Goal: Transaction & Acquisition: Purchase product/service

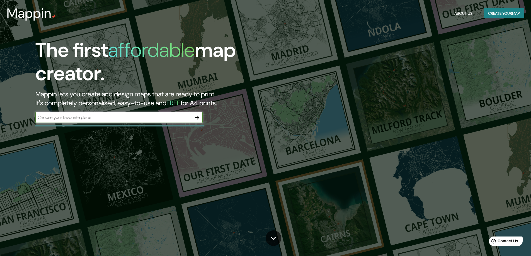
click at [130, 118] on input "text" at bounding box center [113, 117] width 156 height 6
type input "mollendo"
click at [197, 119] on icon "button" at bounding box center [197, 117] width 7 height 7
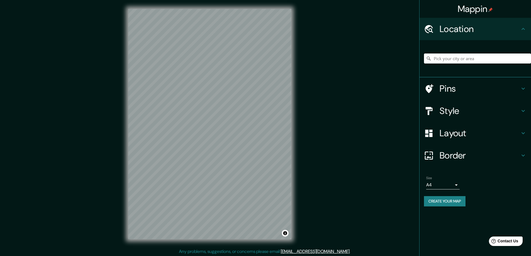
click at [441, 60] on input "Pick your city or area" at bounding box center [477, 58] width 107 height 10
click at [443, 60] on input "Carrer De [PERSON_NAME], 08028 [GEOGRAPHIC_DATA], [GEOGRAPHIC_DATA], [GEOGRAPHI…" at bounding box center [477, 58] width 107 height 10
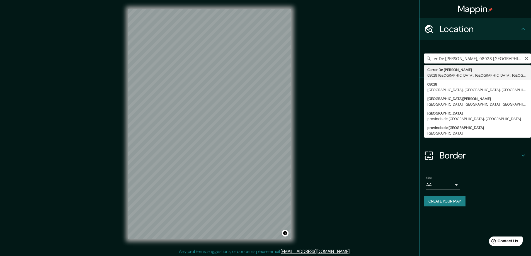
click at [443, 60] on input "er De [PERSON_NAME], 08028 [GEOGRAPHIC_DATA], [GEOGRAPHIC_DATA], [GEOGRAPHIC_DA…" at bounding box center [477, 58] width 107 height 10
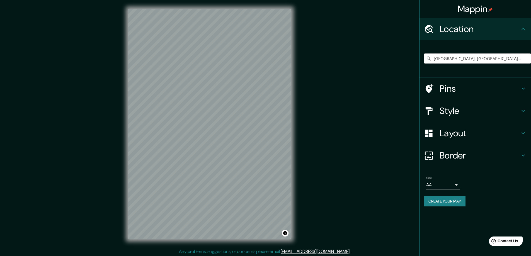
drag, startPoint x: 452, startPoint y: 58, endPoint x: 418, endPoint y: 62, distance: 34.2
click at [418, 62] on div "Mappin Location [GEOGRAPHIC_DATA], [GEOGRAPHIC_DATA], [GEOGRAPHIC_DATA] Pins St…" at bounding box center [265, 128] width 531 height 257
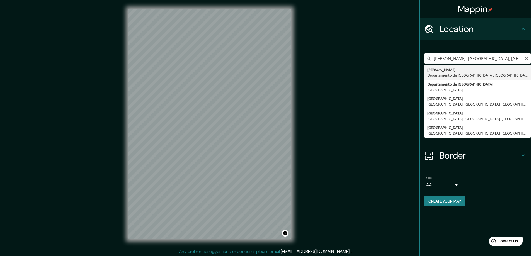
type input "[GEOGRAPHIC_DATA], [GEOGRAPHIC_DATA], [GEOGRAPHIC_DATA]"
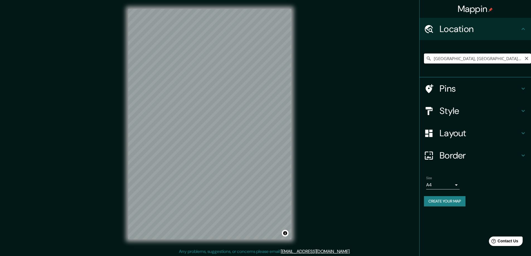
click at [472, 58] on input "[GEOGRAPHIC_DATA], [GEOGRAPHIC_DATA], [GEOGRAPHIC_DATA]" at bounding box center [477, 58] width 107 height 10
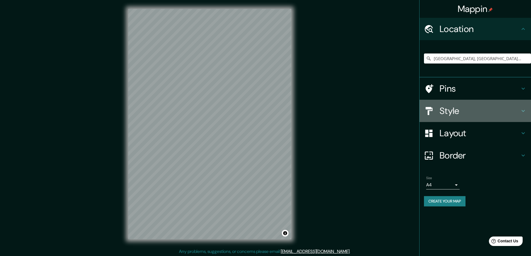
click at [459, 107] on h4 "Style" at bounding box center [479, 110] width 80 height 11
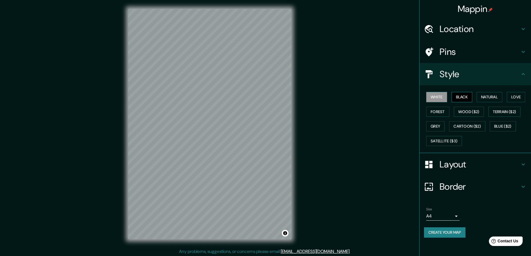
click at [465, 94] on button "Black" at bounding box center [461, 97] width 21 height 10
click at [487, 97] on button "Natural" at bounding box center [489, 97] width 26 height 10
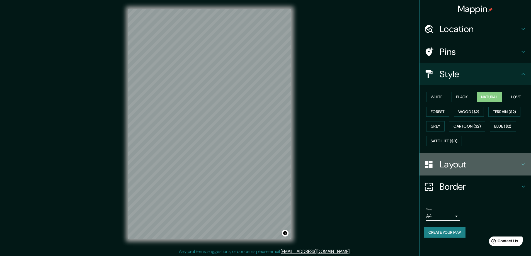
click at [445, 169] on h4 "Layout" at bounding box center [479, 164] width 80 height 11
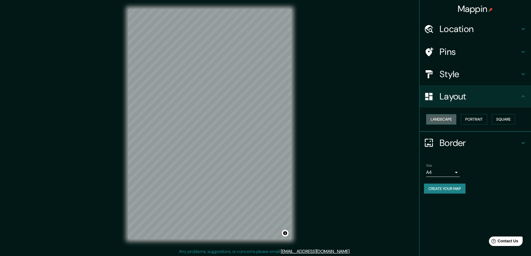
click at [449, 121] on button "Landscape" at bounding box center [441, 119] width 30 height 10
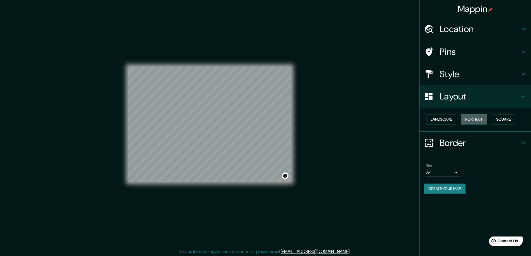
click at [468, 120] on button "Portrait" at bounding box center [473, 119] width 26 height 10
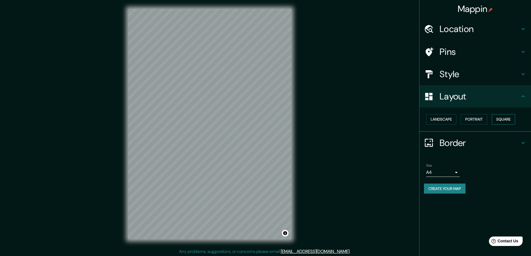
click at [498, 121] on button "Square" at bounding box center [502, 119] width 23 height 10
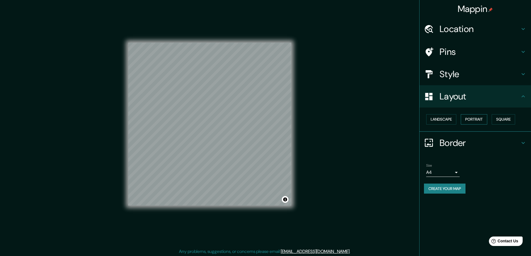
click at [483, 120] on button "Portrait" at bounding box center [473, 119] width 26 height 10
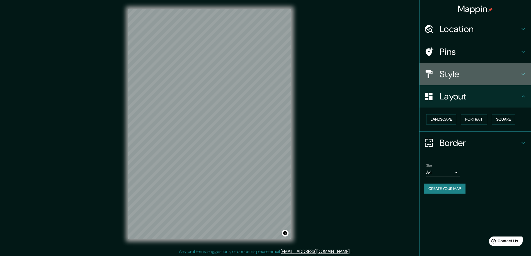
click at [469, 79] on h4 "Style" at bounding box center [479, 74] width 80 height 11
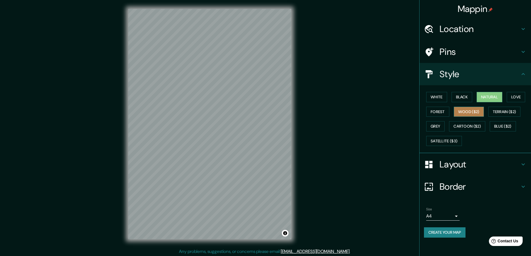
click at [477, 114] on button "Wood ($2)" at bounding box center [468, 112] width 30 height 10
click at [477, 124] on button "Cartoon ($2)" at bounding box center [467, 126] width 36 height 10
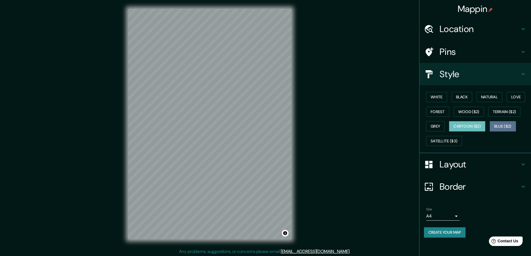
click at [496, 123] on button "Blue ($2)" at bounding box center [502, 126] width 26 height 10
click at [443, 114] on button "Forest" at bounding box center [437, 112] width 23 height 10
